Goal: Book appointment/travel/reservation

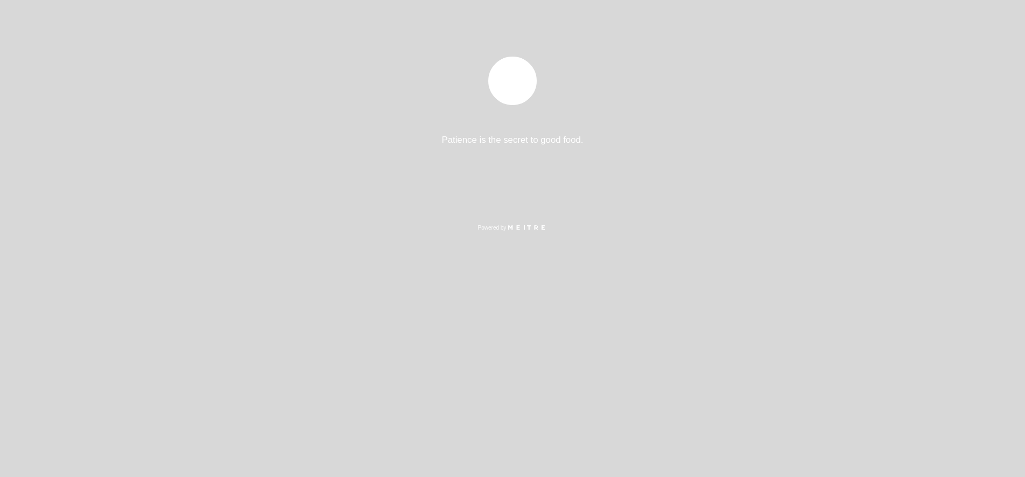
select select "pt"
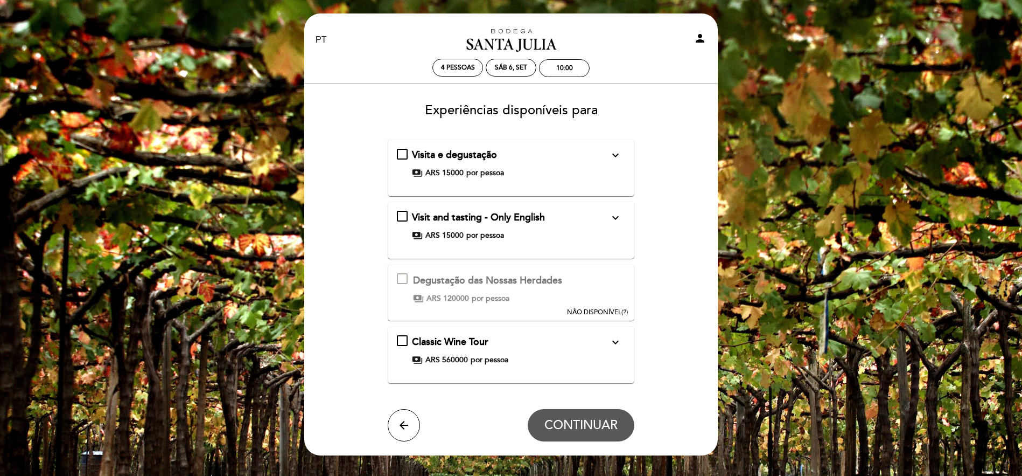
click at [404, 154] on div "Visita e degustação expand_more Inclui degustação de vinhos da linha [GEOGRAPHI…" at bounding box center [511, 163] width 229 height 30
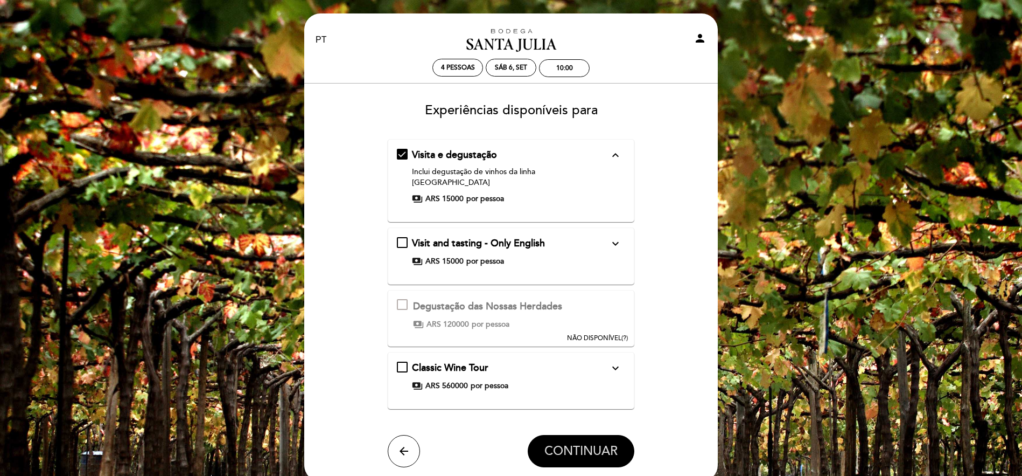
click at [602, 443] on span "CONTINUAR" at bounding box center [580, 450] width 73 height 15
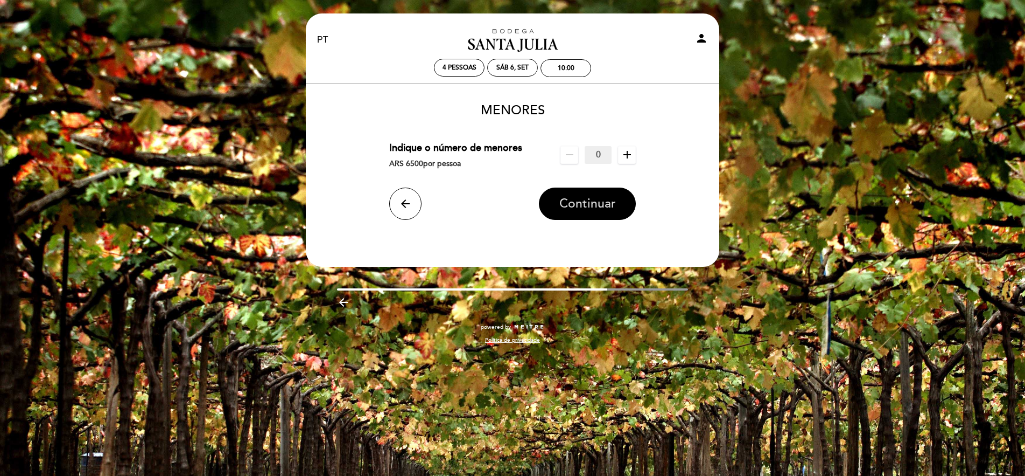
click at [591, 207] on span "Continuar" at bounding box center [588, 203] width 57 height 15
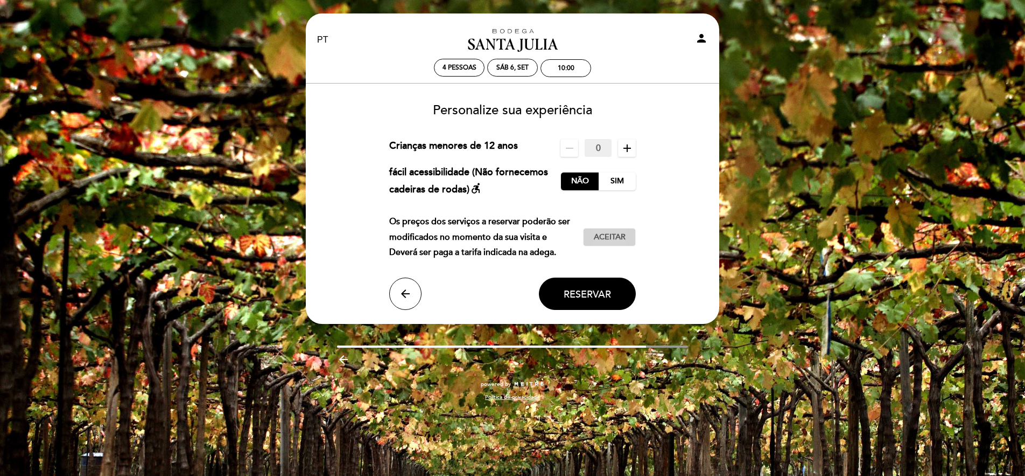
click at [606, 243] on span "Aceitar" at bounding box center [610, 237] width 32 height 11
click at [602, 297] on button "Reservar" at bounding box center [587, 293] width 97 height 32
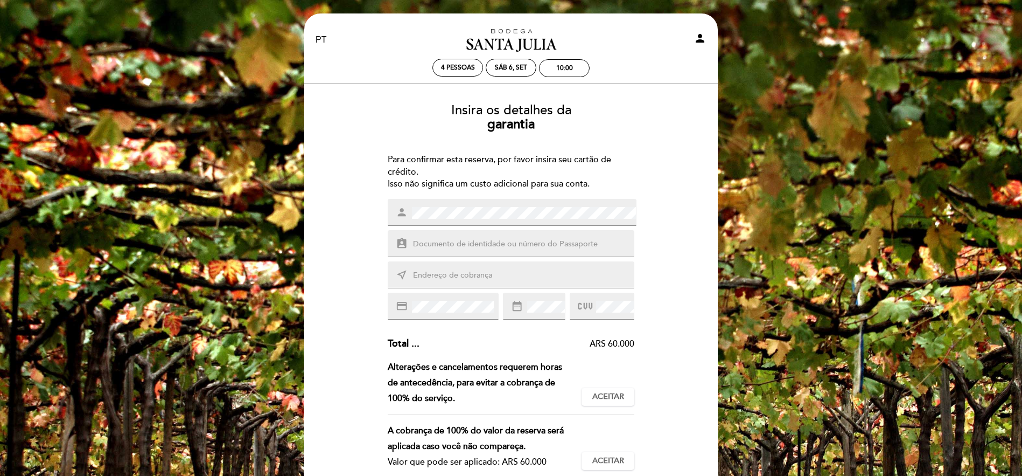
click at [476, 241] on input "text" at bounding box center [524, 244] width 224 height 12
type input "FW621302"
type input "[STREET_ADDRESS][PERSON_NAME]"
click at [681, 363] on div "Insira os detalhes da [GEOGRAPHIC_DATA] Para confirmar esta reserva, por favor …" at bounding box center [511, 375] width 399 height 561
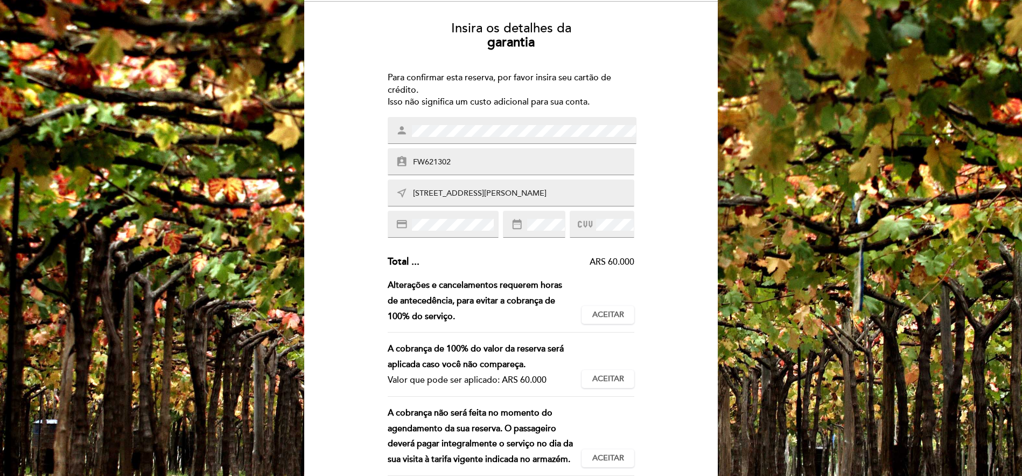
scroll to position [83, 0]
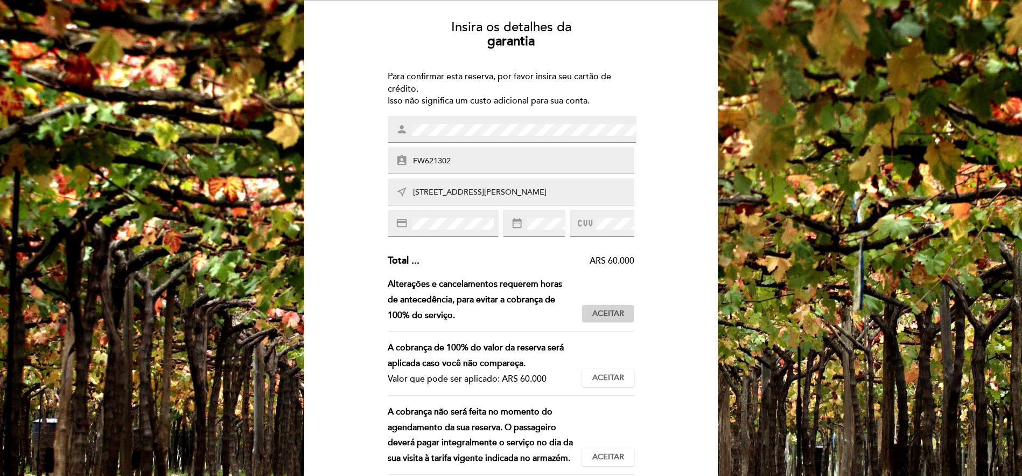
click at [622, 315] on span "Aceitar" at bounding box center [608, 313] width 32 height 11
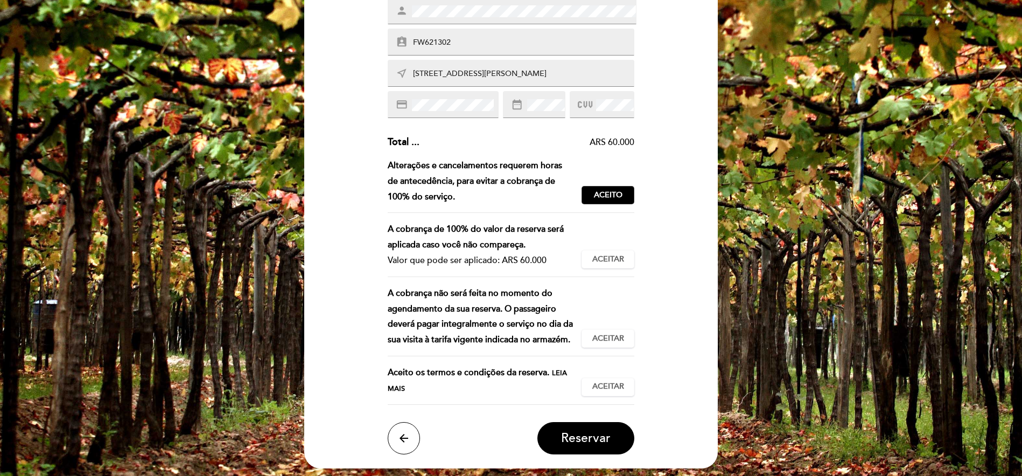
scroll to position [201, 0]
click at [604, 250] on button "Aceitar Aceito" at bounding box center [608, 259] width 53 height 18
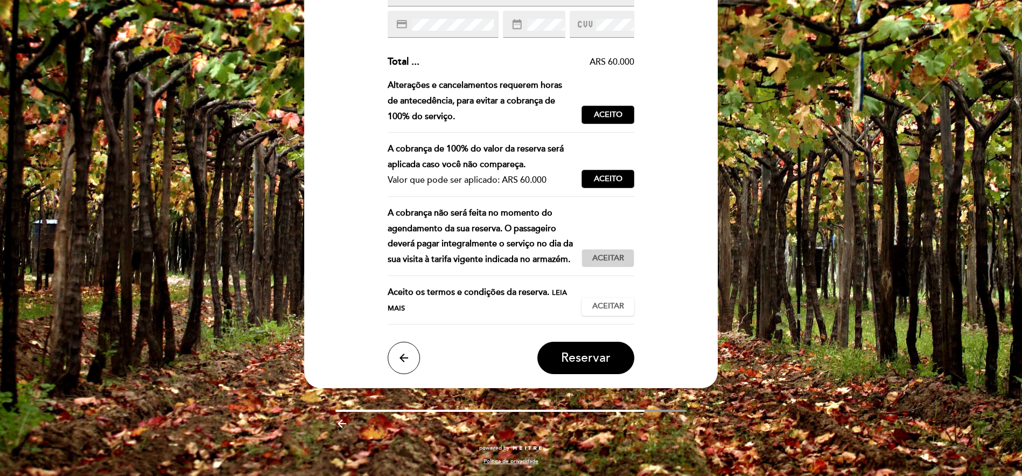
scroll to position [289, 0]
click at [617, 262] on span "Aceitar" at bounding box center [608, 258] width 32 height 11
click at [621, 303] on span "Aceitar" at bounding box center [608, 306] width 32 height 11
click at [603, 354] on span "Reservar" at bounding box center [586, 357] width 50 height 15
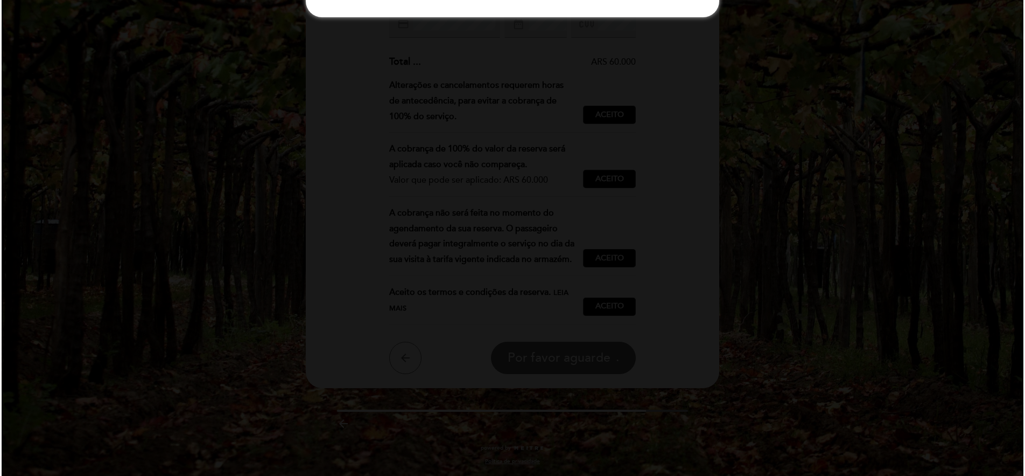
scroll to position [0, 0]
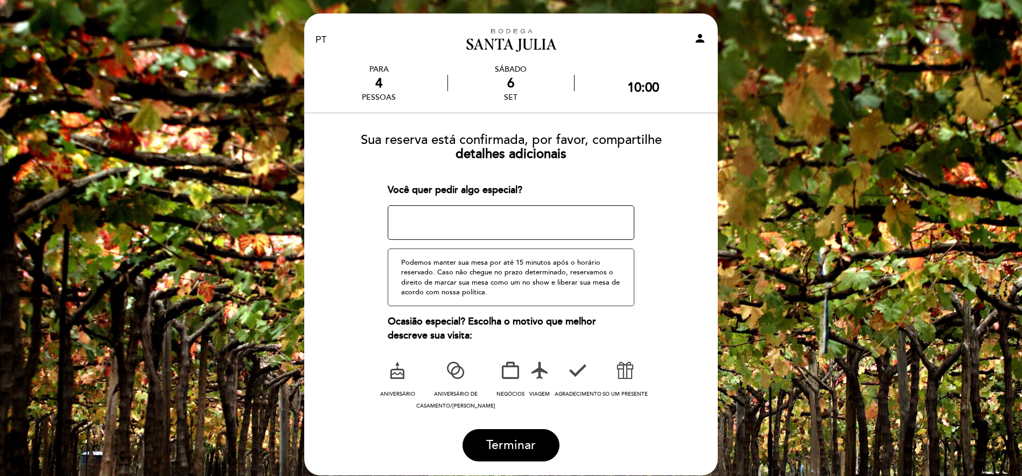
click at [452, 365] on icon at bounding box center [456, 370] width 28 height 28
click at [507, 437] on span "Terminar" at bounding box center [511, 444] width 50 height 15
